Goal: Communication & Community: Answer question/provide support

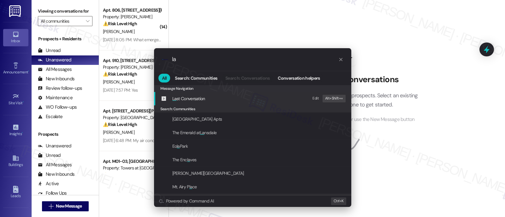
type input "l"
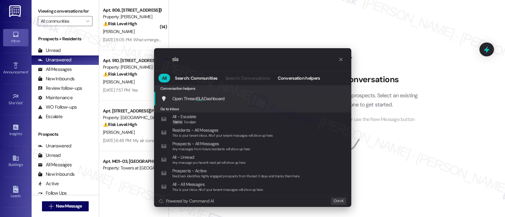
type input "sla"
click at [223, 94] on div "Open Thread SLA Dashboard Add shortcut" at bounding box center [252, 99] width 197 height 14
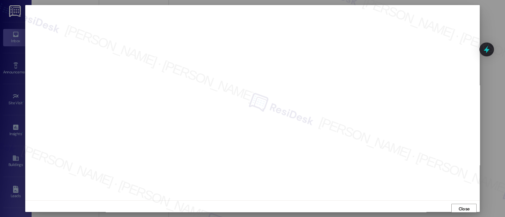
scroll to position [2, 0]
click at [468, 206] on span "Close" at bounding box center [464, 208] width 11 height 7
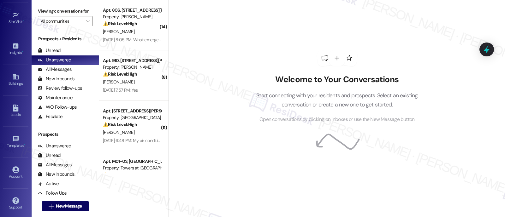
scroll to position [82, 0]
click at [13, 173] on div "Account" at bounding box center [16, 176] width 32 height 6
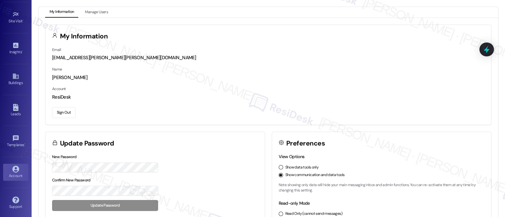
click at [62, 115] on button "Sign Out" at bounding box center [63, 112] width 23 height 11
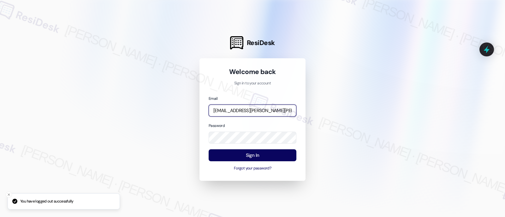
click at [264, 109] on input "automated-surveys-lindy-resen.twelve@lindy.com" at bounding box center [253, 111] width 88 height 12
drag, startPoint x: 411, startPoint y: 81, endPoint x: 440, endPoint y: 29, distance: 59.6
click at [413, 80] on div at bounding box center [252, 108] width 505 height 217
click at [275, 111] on input "automated-surveys-lindy-resen.twelve@lindy.com" at bounding box center [253, 111] width 88 height 12
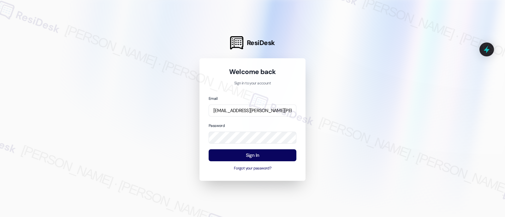
drag, startPoint x: 401, startPoint y: 92, endPoint x: 422, endPoint y: 32, distance: 64.1
click at [403, 91] on div at bounding box center [252, 108] width 505 height 217
click at [260, 113] on input "automated-surveys-lindy-resen.twelve@lindy.com" at bounding box center [253, 111] width 88 height 12
paste input "elme-resen.twelve@elme"
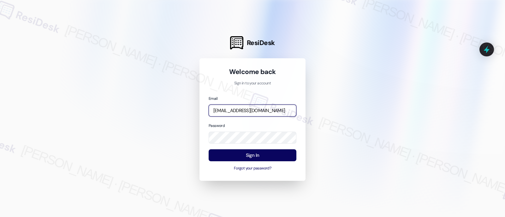
type input "automated-surveys-elme-resen.twelve@elme.com"
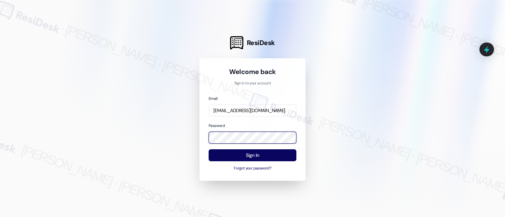
scroll to position [0, 0]
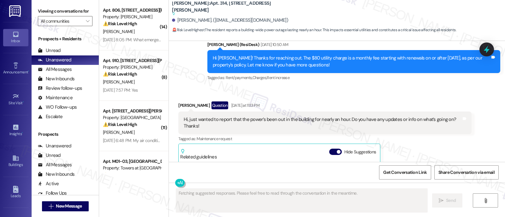
scroll to position [7152, 0]
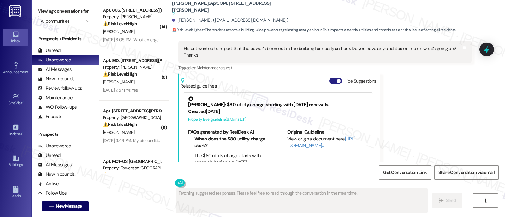
click at [330, 78] on button "Hide Suggestions" at bounding box center [335, 81] width 13 height 6
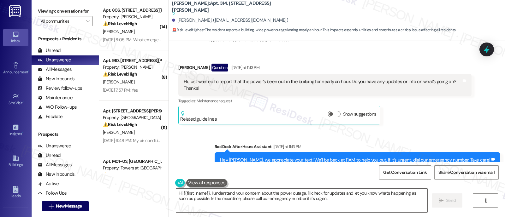
type textarea "Hi {{first_name}}, I understand your concern about the power outage. I'll check…"
click at [86, 24] on icon "" at bounding box center [87, 21] width 3 height 5
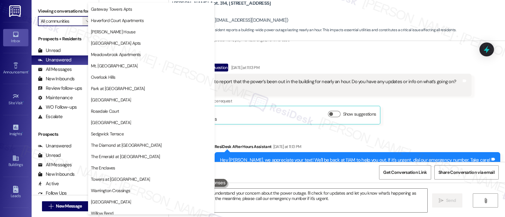
scroll to position [163, 0]
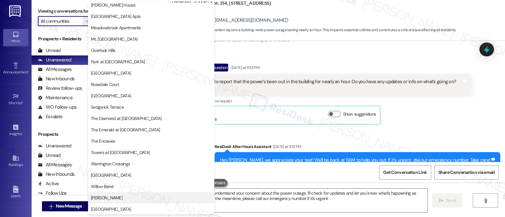
click at [104, 196] on span "YONO" at bounding box center [151, 198] width 121 height 6
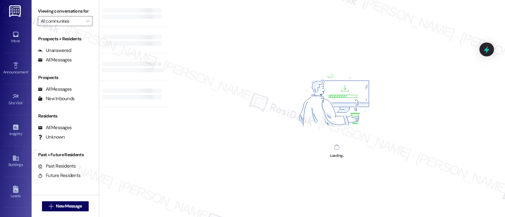
type input "YONO"
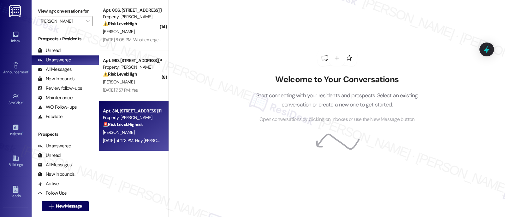
click at [103, 131] on span "M. Mills" at bounding box center [119, 133] width 32 height 6
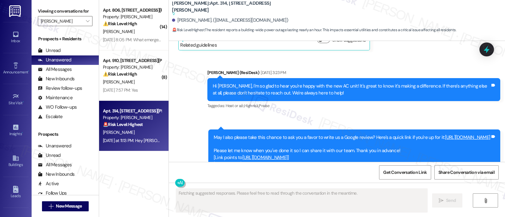
scroll to position [7152, 0]
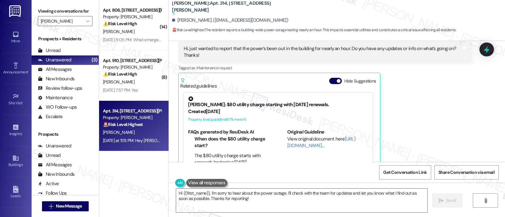
click at [330, 78] on button "Hide Suggestions" at bounding box center [335, 81] width 13 height 6
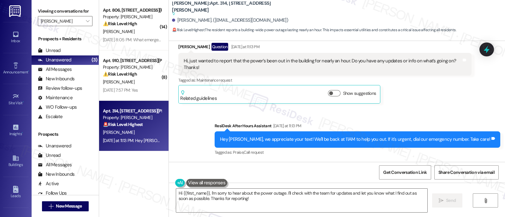
scroll to position [7119, 0]
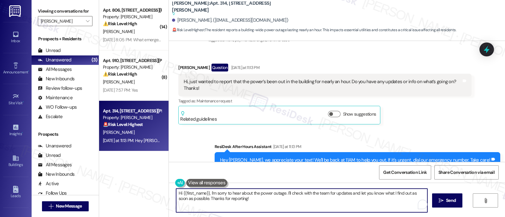
drag, startPoint x: 283, startPoint y: 194, endPoint x: 286, endPoint y: 201, distance: 7.5
click at [286, 201] on textarea "Hi {{first_name}}, I'm sorry to hear about the power outage. I'll check with th…" at bounding box center [301, 201] width 251 height 24
paste textarea "I'm sorry to hear about the power outage — that must have been really inconveni…"
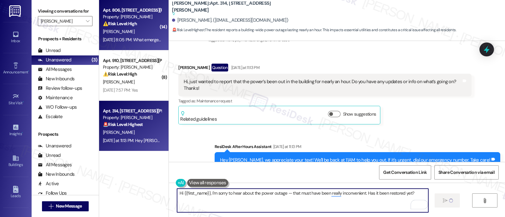
type textarea "Hi {{first_name}}, I'm sorry to hear about the power outage — that must have be…"
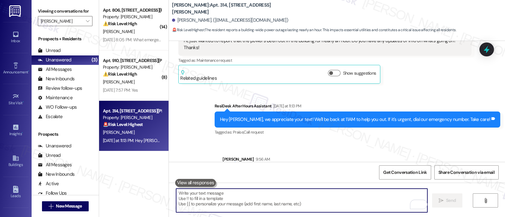
scroll to position [7145, 0]
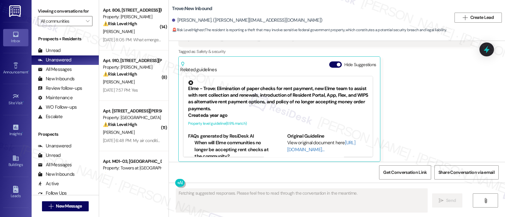
scroll to position [83, 0]
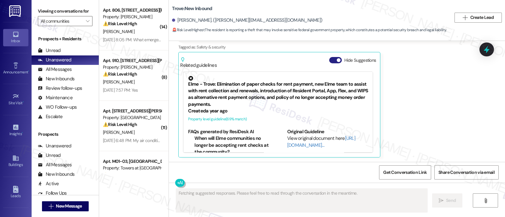
click at [330, 58] on button "Hide Suggestions" at bounding box center [335, 60] width 13 height 6
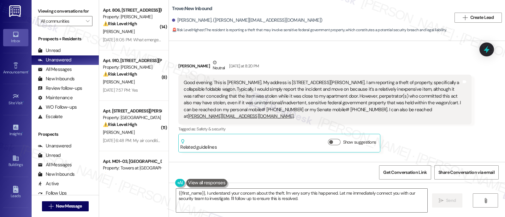
scroll to position [0, 0]
click at [398, 126] on div "Tagged as: Safety & security Click to highlight conversations about Safety & se…" at bounding box center [324, 130] width 293 height 9
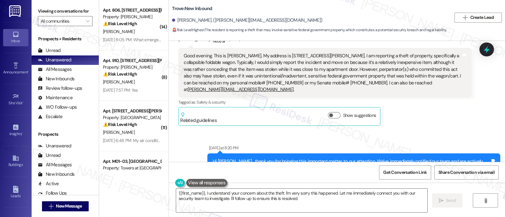
scroll to position [39, 0]
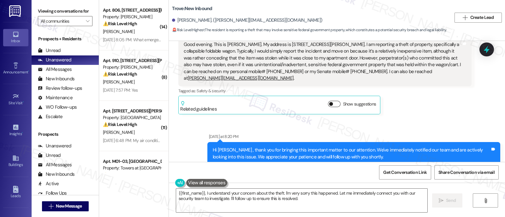
click at [329, 103] on span "button" at bounding box center [331, 104] width 4 height 4
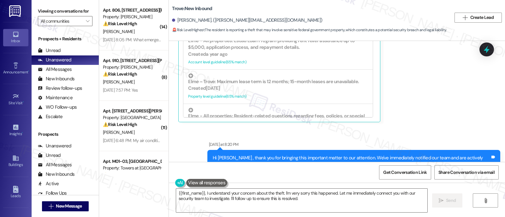
scroll to position [1086, 0]
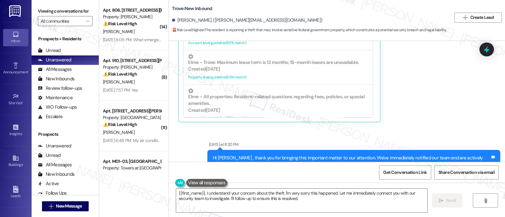
click at [437, 95] on div "James Oneill Neutral Yesterday at 8:20 PM Good evening. This is James Michael O…" at bounding box center [324, 32] width 293 height 181
click at [431, 107] on div "James Oneill Neutral Yesterday at 8:20 PM Good evening. This is James Michael O…" at bounding box center [324, 32] width 293 height 181
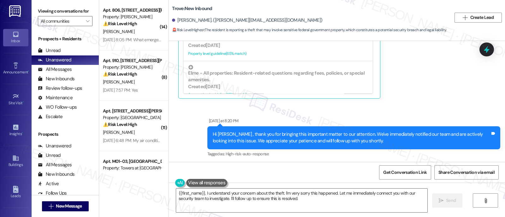
scroll to position [158, 0]
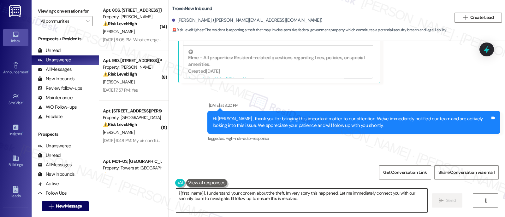
click at [209, 200] on textarea "{{first_name}}, I understand your concern about the theft. I'm very sorry this …" at bounding box center [301, 201] width 251 height 24
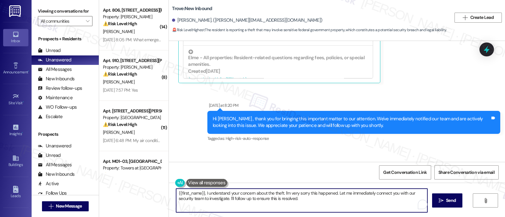
click at [317, 200] on textarea "{{first_name}}, I understand your concern about the theft. I'm very sorry this …" at bounding box center [301, 201] width 251 height 24
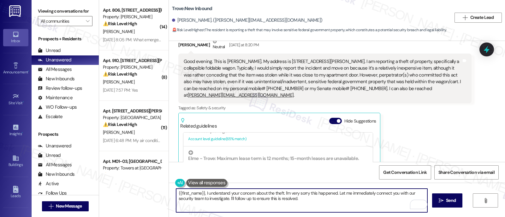
scroll to position [16, 0]
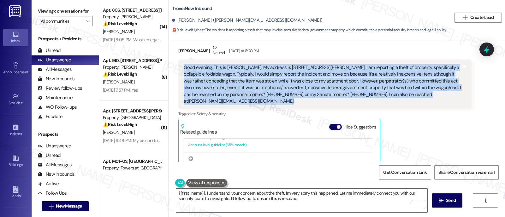
drag, startPoint x: 274, startPoint y: 102, endPoint x: 179, endPoint y: 62, distance: 102.8
click at [179, 62] on div "Good evening. This is James Michael O’Neill. My address is 1201 S Ross St, PH5S…" at bounding box center [324, 85] width 293 height 50
copy div "Good evening. This is James Michael O’Neill. My address is 1201 S Ross St, PH5S…"
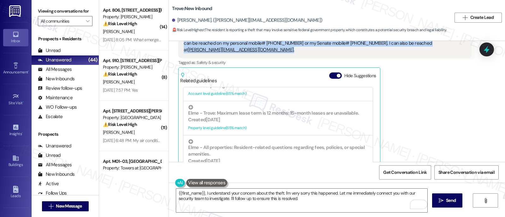
scroll to position [56, 0]
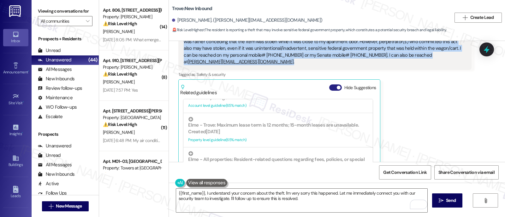
click at [330, 87] on button "Hide Suggestions" at bounding box center [335, 88] width 13 height 6
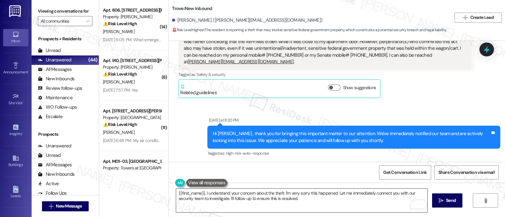
click at [335, 201] on textarea "{{first_name}}, I understand your concern about the theft. I'm very sorry this …" at bounding box center [301, 201] width 251 height 24
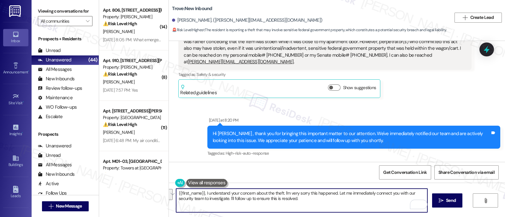
drag, startPoint x: 331, startPoint y: 203, endPoint x: 202, endPoint y: 193, distance: 129.5
click at [202, 193] on textarea "{{first_name}}, I understand your concern about the theft. I'm very sorry this …" at bounding box center [301, 201] width 251 height 24
paste textarea "Hi {{first_name}}, I'm really sorry to hear about what happened — that must hav…"
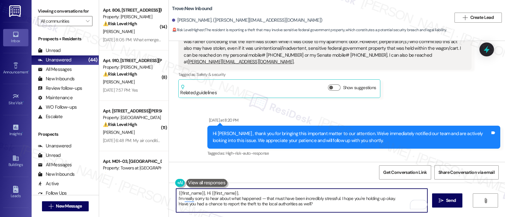
drag, startPoint x: 202, startPoint y: 193, endPoint x: 99, endPoint y: 189, distance: 103.0
click at [87, 189] on div "Viewing conversations for All communities  Prospects + Residents Unread (0) Un…" at bounding box center [268, 108] width 473 height 217
click at [230, 194] on textarea "Hi {{first_name}}, I'm really sorry to hear about what happened — that must hav…" at bounding box center [301, 201] width 251 height 24
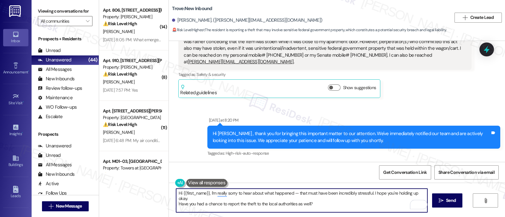
click at [373, 192] on textarea "Hi {{first_name}}, I'm really sorry to hear about what happened — that must hav…" at bounding box center [301, 201] width 251 height 24
click at [374, 203] on textarea "Hi {{first_name}}, I'm really sorry to hear about what happened — that must hav…" at bounding box center [301, 201] width 251 height 24
drag, startPoint x: 200, startPoint y: 203, endPoint x: 295, endPoint y: 203, distance: 94.7
click at [201, 203] on textarea "Hi {{first_name}}, I'm really sorry to hear about what happened — that must hav…" at bounding box center [301, 201] width 251 height 24
click at [332, 203] on textarea "Hi {{first_name}}, I'm really sorry to hear about what happened — that must hav…" at bounding box center [301, 201] width 251 height 24
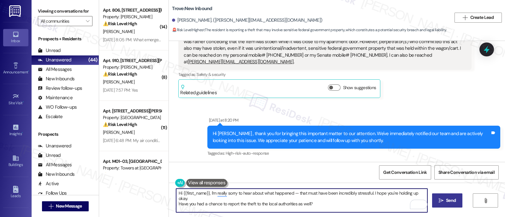
type textarea "Hi {{first_name}}, I'm really sorry to hear about what happened — that must hav…"
click at [442, 202] on icon "" at bounding box center [441, 201] width 5 height 5
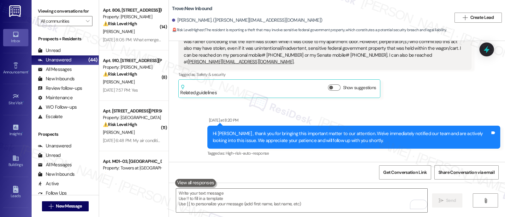
scroll to position [134, 0]
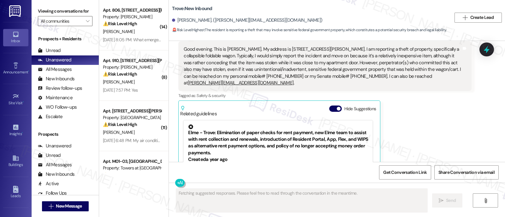
scroll to position [83, 0]
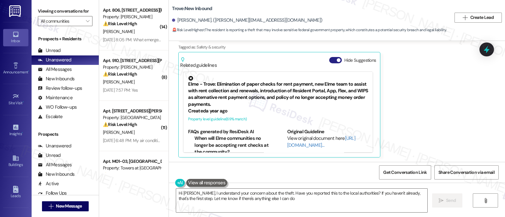
click at [329, 60] on button "Hide Suggestions" at bounding box center [335, 60] width 13 height 6
type textarea "Hi [PERSON_NAME], I understand your concern about the theft. Have you reported …"
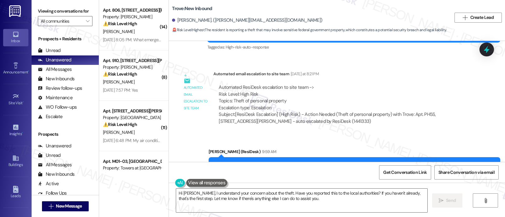
scroll to position [194, 0]
